Goal: Task Accomplishment & Management: Use online tool/utility

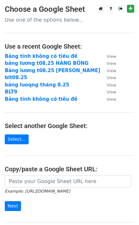
drag, startPoint x: 58, startPoint y: 59, endPoint x: 105, endPoint y: 54, distance: 47.2
click at [106, 54] on small "View" at bounding box center [111, 56] width 10 height 5
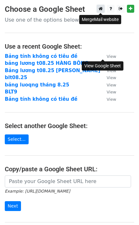
click at [98, 10] on icon at bounding box center [100, 8] width 4 height 4
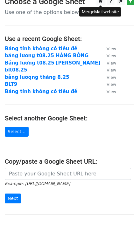
scroll to position [71, 0]
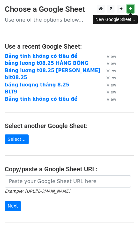
click at [130, 8] on icon at bounding box center [129, 8] width 3 height 4
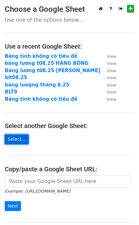
click at [18, 142] on link "Select..." at bounding box center [17, 139] width 24 height 10
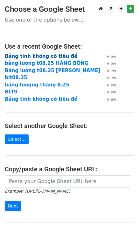
click at [46, 56] on strong "Bảng tính không có tiêu đề" at bounding box center [41, 56] width 72 height 6
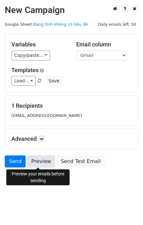
click at [44, 160] on link "Preview" at bounding box center [41, 161] width 28 height 12
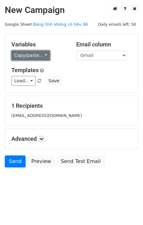
click at [41, 56] on link "Copy/paste..." at bounding box center [30, 55] width 39 height 10
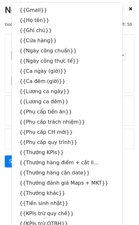
click at [116, 70] on h5 "Templates" at bounding box center [69, 70] width 116 height 7
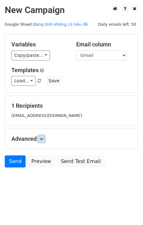
click at [43, 139] on icon at bounding box center [42, 139] width 4 height 4
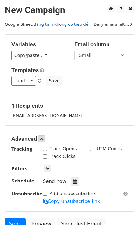
click at [58, 24] on link "Bảng tính không có tiêu đề" at bounding box center [60, 24] width 55 height 5
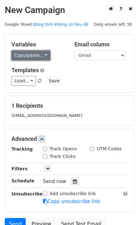
click at [36, 56] on link "Copy/paste..." at bounding box center [30, 55] width 39 height 10
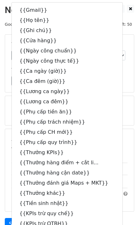
click at [125, 76] on div "Load... PHIẾU LƯƠNG NHÀ THUỐC 2 Phiếu lương nhà thuốc bảng lương văn phòng phiế…" at bounding box center [69, 81] width 125 height 10
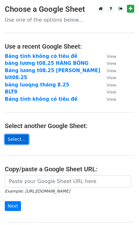
click at [11, 138] on link "Select..." at bounding box center [17, 139] width 24 height 10
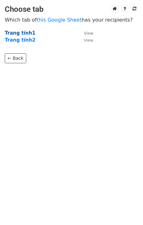
click at [21, 32] on strong "Trang tính1" at bounding box center [20, 33] width 31 height 6
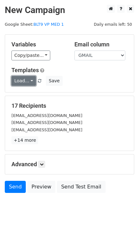
click at [29, 80] on link "Load..." at bounding box center [23, 81] width 24 height 10
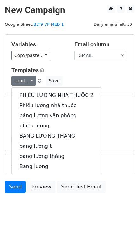
click at [94, 75] on div "Templates Load... PHIẾU LƯƠNG NHÀ THUỐC 2 Phiếu lương nhà thuốc bảng lương văn …" at bounding box center [69, 76] width 125 height 19
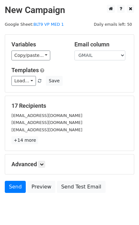
click at [85, 24] on main "New Campaign Daily emails left: 50 Google Sheet: BLT9 VP MED 1 Variables Copy/p…" at bounding box center [69, 100] width 139 height 191
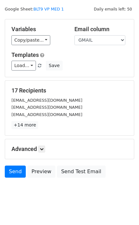
scroll to position [22, 0]
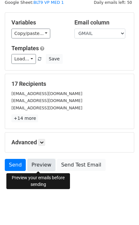
click at [43, 164] on link "Preview" at bounding box center [41, 165] width 28 height 12
click at [35, 165] on link "Preview" at bounding box center [41, 165] width 28 height 12
click at [38, 163] on link "Preview" at bounding box center [41, 165] width 28 height 12
click at [36, 161] on link "Preview" at bounding box center [41, 165] width 28 height 12
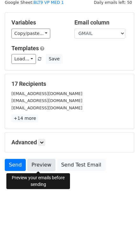
click at [39, 165] on link "Preview" at bounding box center [41, 165] width 28 height 12
click at [36, 163] on link "Preview" at bounding box center [41, 165] width 28 height 12
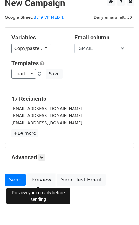
scroll to position [0, 0]
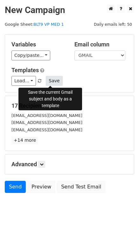
click at [48, 82] on button "Save" at bounding box center [54, 81] width 16 height 10
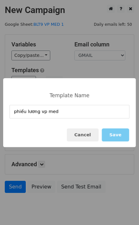
type input "phiếu lương vp med"
click at [120, 135] on button "Save" at bounding box center [114, 134] width 27 height 13
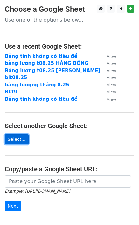
click at [16, 141] on link "Select..." at bounding box center [17, 139] width 24 height 10
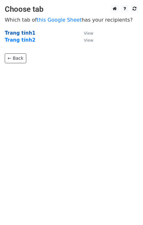
click at [18, 34] on strong "Trang tính1" at bounding box center [20, 33] width 31 height 6
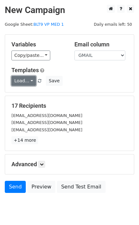
click at [31, 80] on link "Load..." at bounding box center [23, 81] width 24 height 10
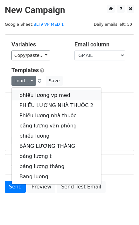
click at [34, 95] on link "phiếu lương vp med" at bounding box center [56, 95] width 89 height 10
